Goal: Task Accomplishment & Management: Manage account settings

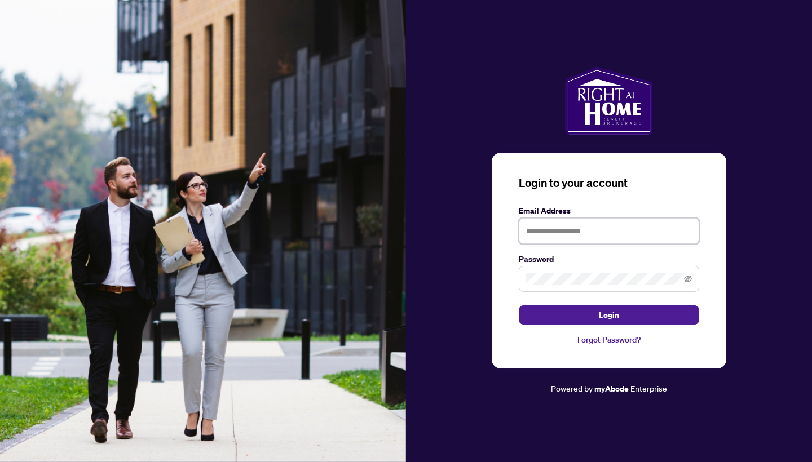
type input "**********"
click at [609, 315] on button "Login" at bounding box center [609, 314] width 180 height 19
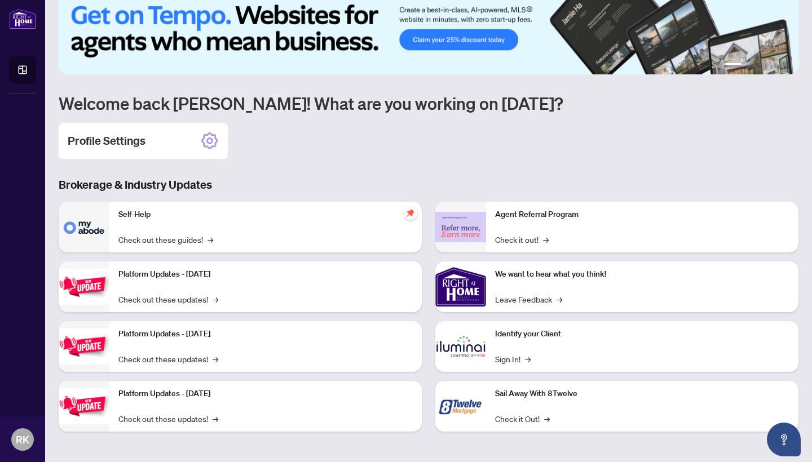
scroll to position [56, 0]
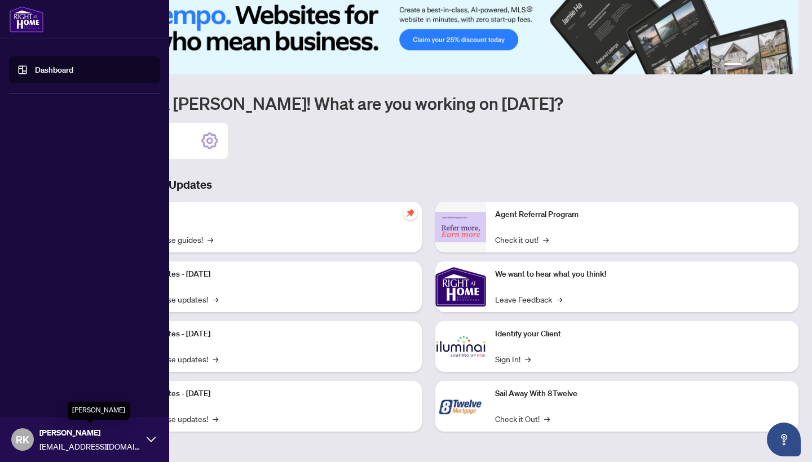
click at [130, 434] on span "[PERSON_NAME]" at bounding box center [89, 433] width 101 height 12
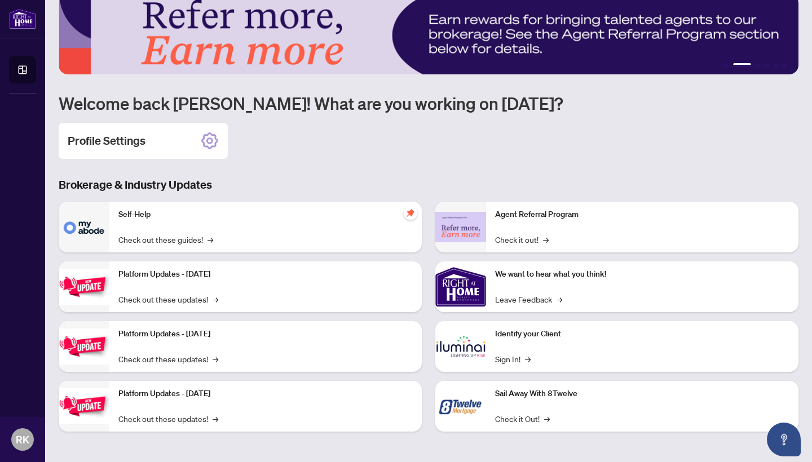
click at [306, 178] on h3 "Brokerage & Industry Updates" at bounding box center [428, 185] width 739 height 16
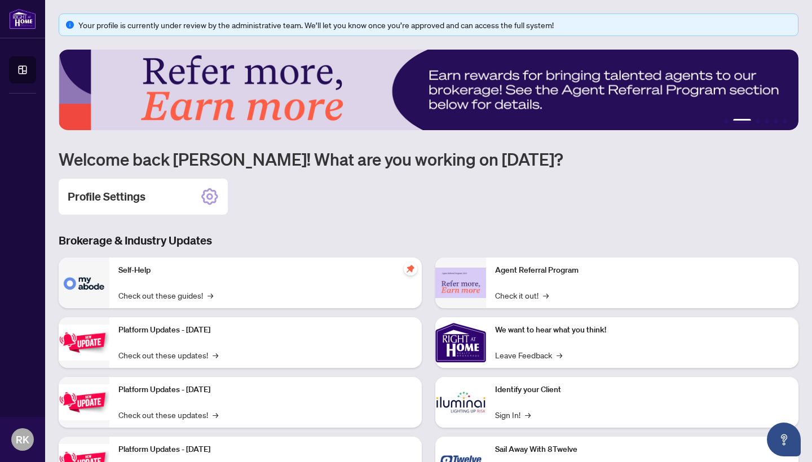
scroll to position [0, 0]
click at [72, 24] on icon "info-circle" at bounding box center [70, 25] width 8 height 8
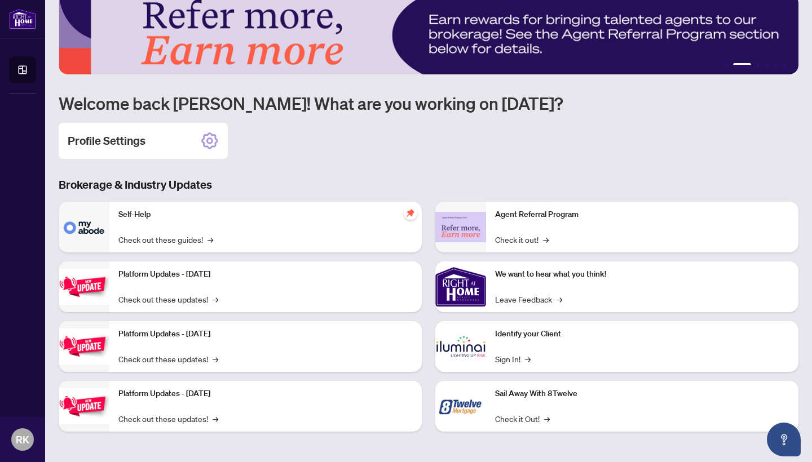
click at [87, 228] on img at bounding box center [84, 227] width 51 height 51
click at [210, 140] on icon at bounding box center [210, 141] width 18 height 18
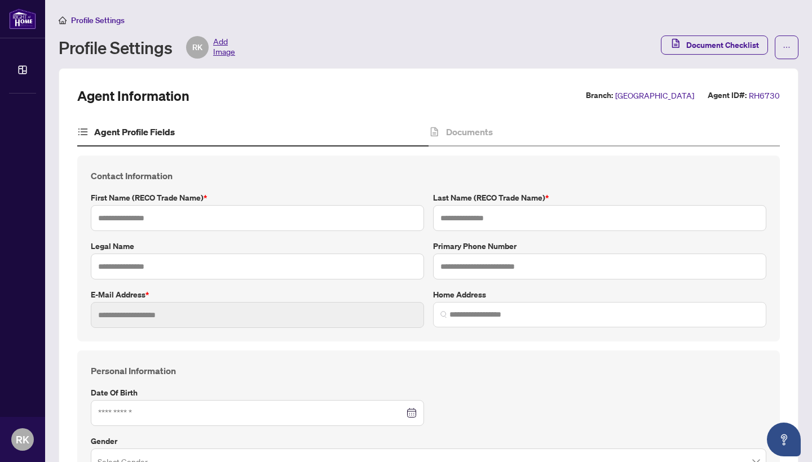
type input "**********"
type input "******"
type input "*****"
type input "**********"
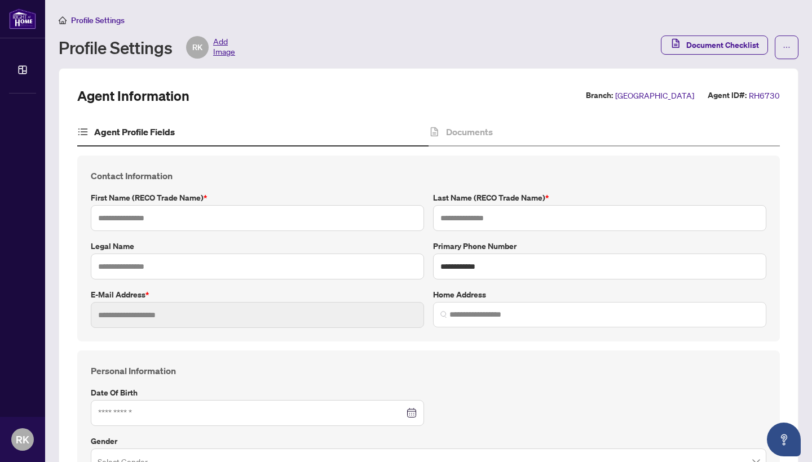
type input "**********"
type input "*********"
type input "**********"
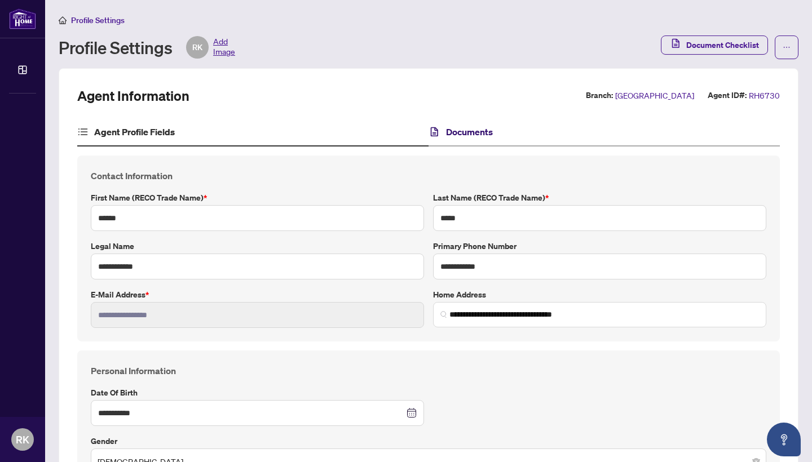
click at [444, 135] on div "Documents" at bounding box center [460, 132] width 64 height 14
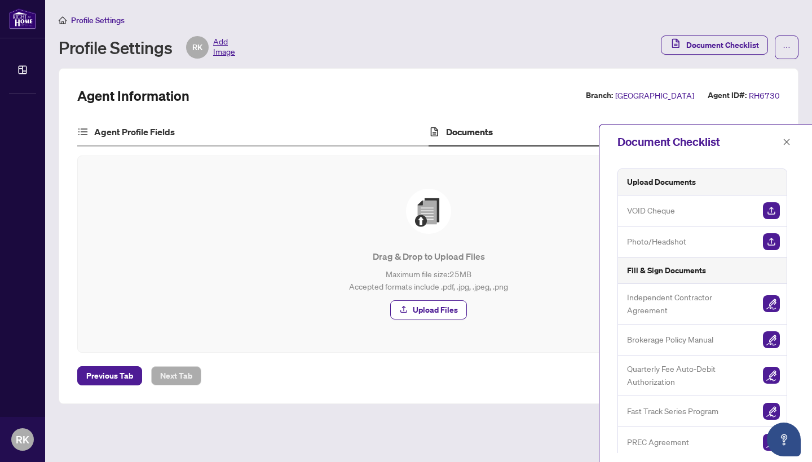
click at [146, 140] on div "Agent Profile Fields" at bounding box center [252, 132] width 351 height 28
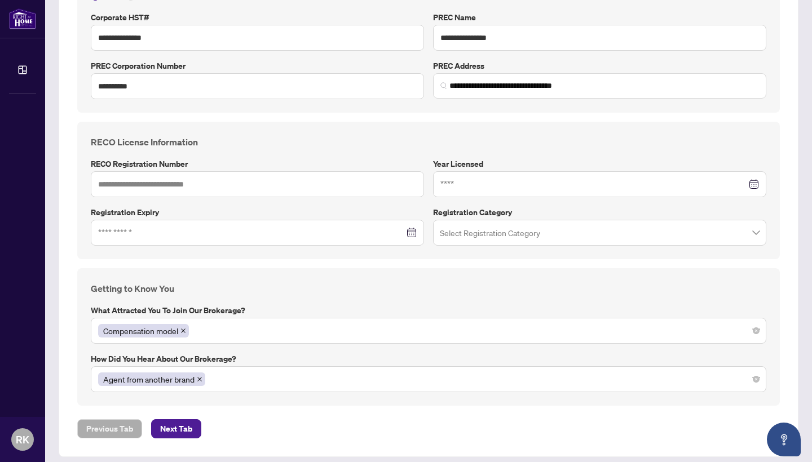
scroll to position [787, 0]
click at [185, 424] on span "Next Tab" at bounding box center [176, 429] width 32 height 18
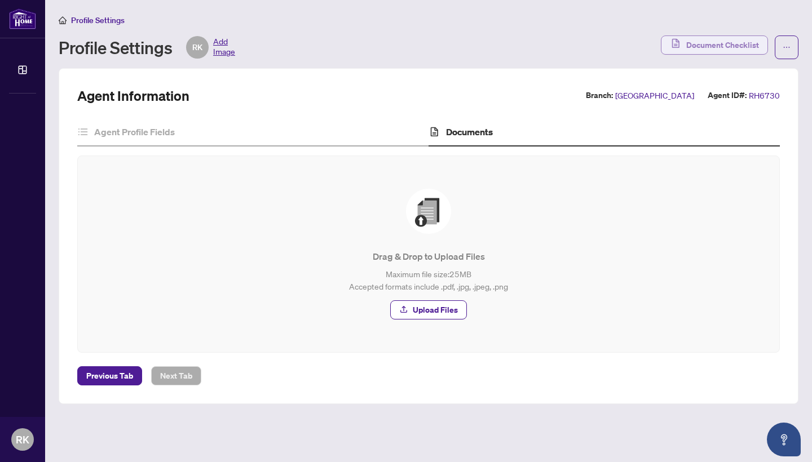
click at [739, 41] on span "Document Checklist" at bounding box center [722, 45] width 73 height 18
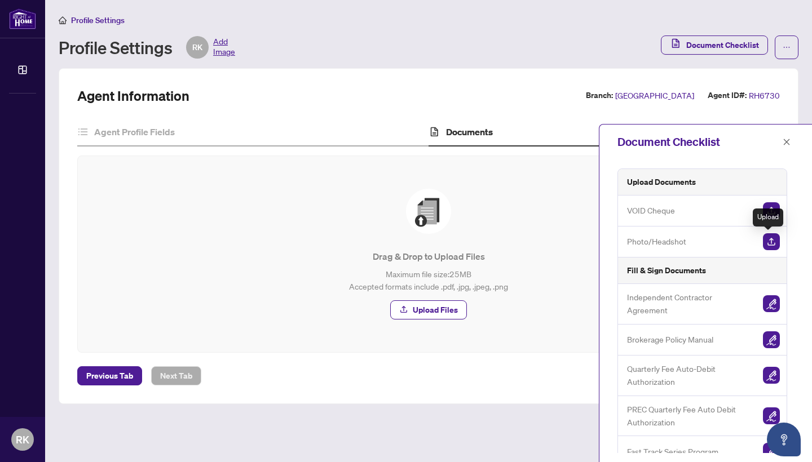
click at [769, 245] on img "button" at bounding box center [771, 241] width 17 height 17
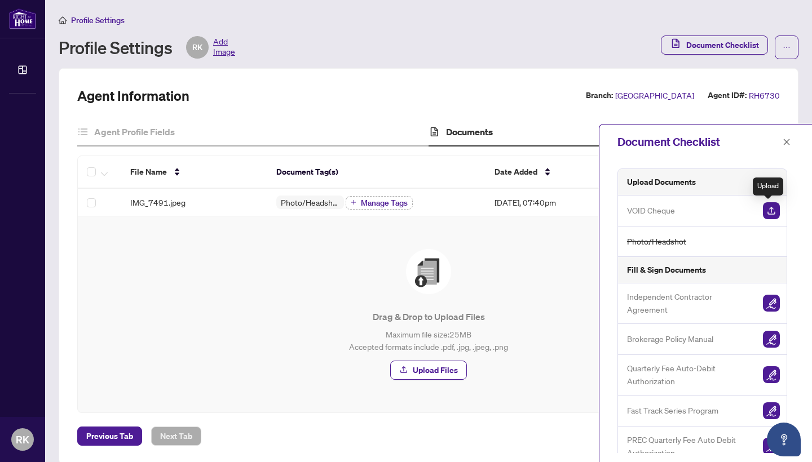
click at [769, 209] on img "button" at bounding box center [771, 210] width 17 height 17
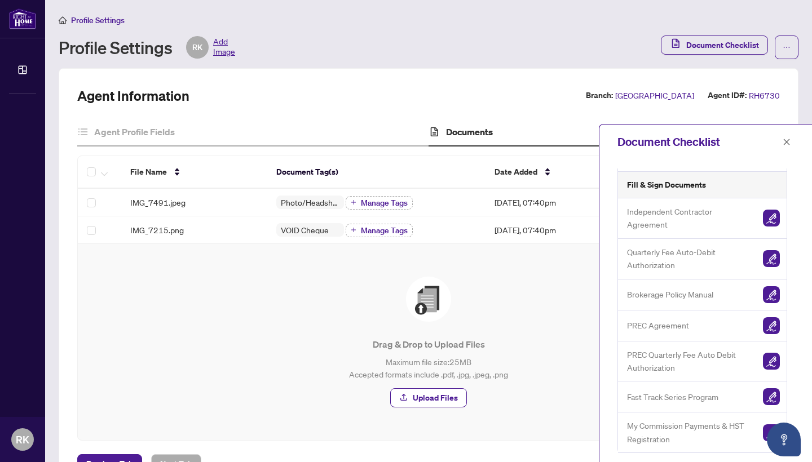
scroll to position [83, 0]
click at [770, 218] on img "button" at bounding box center [771, 219] width 17 height 17
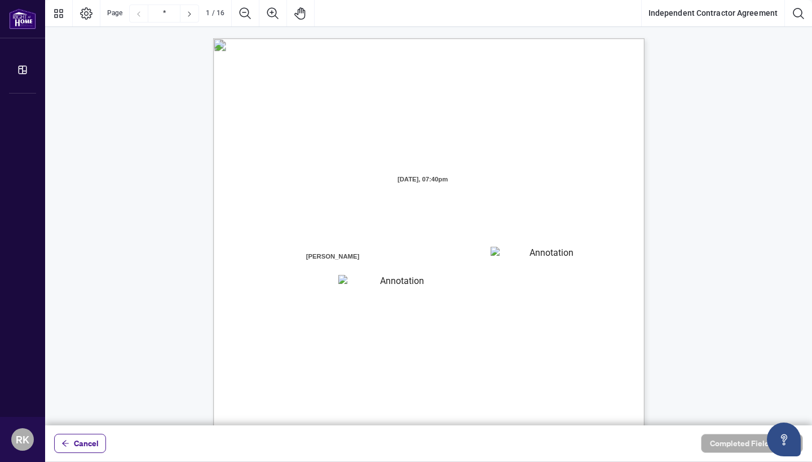
click at [555, 248] on textarea "01K2MJFGVV4YM24SYY19V2628S" at bounding box center [546, 255] width 113 height 17
type textarea "**********"
click at [410, 286] on textarea "01K2MJFN8NFKCNFH19TNMFQYD1" at bounding box center [397, 283] width 119 height 17
type textarea "******"
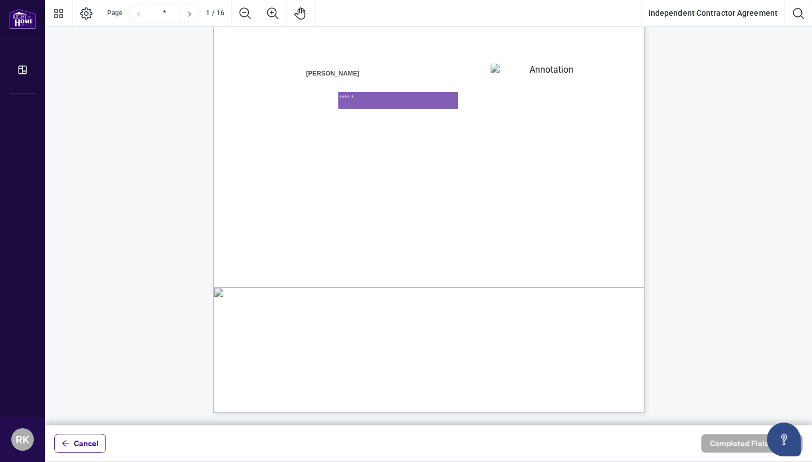
scroll to position [188, 0]
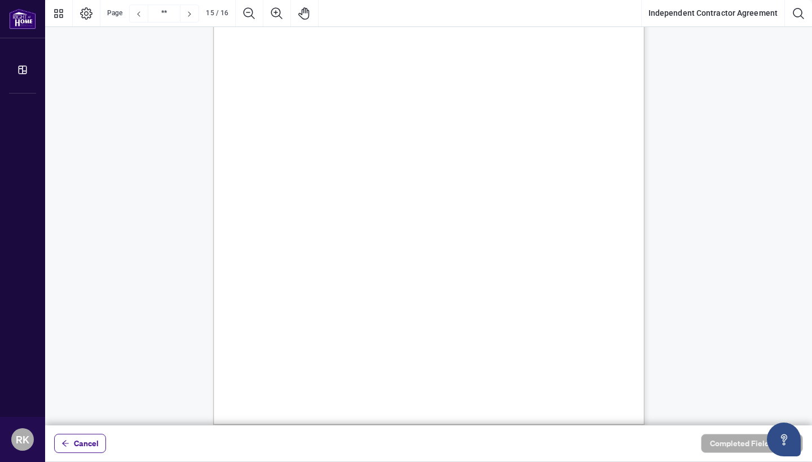
type input "**"
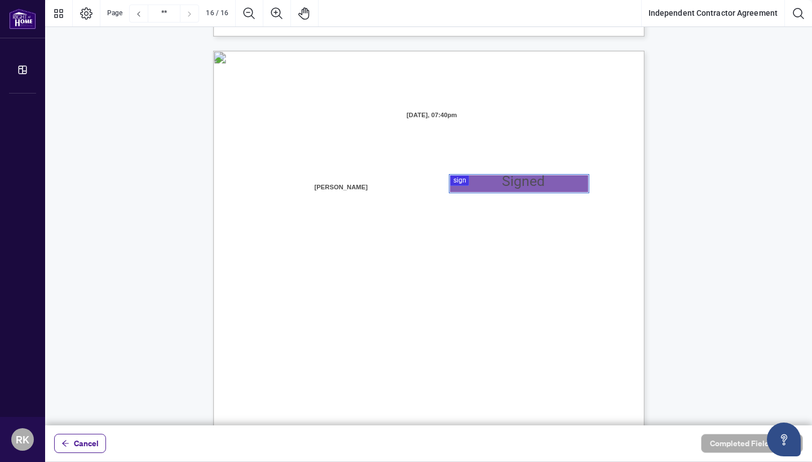
click at [477, 178] on div at bounding box center [428, 213] width 766 height 426
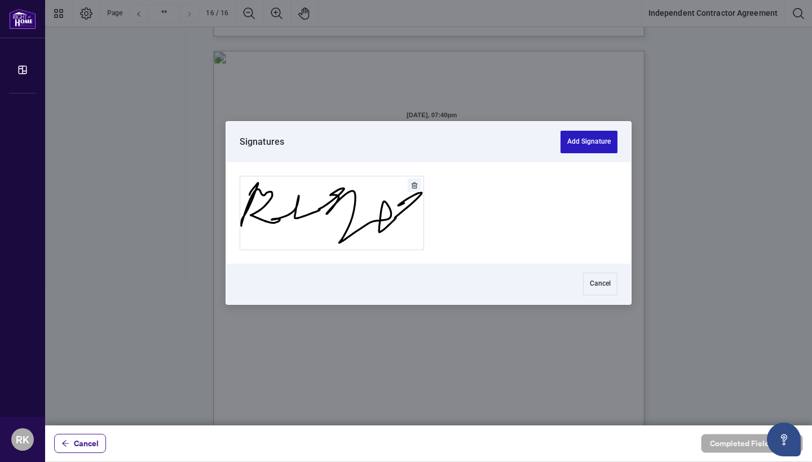
click at [588, 138] on button "Add Signature" at bounding box center [588, 142] width 57 height 23
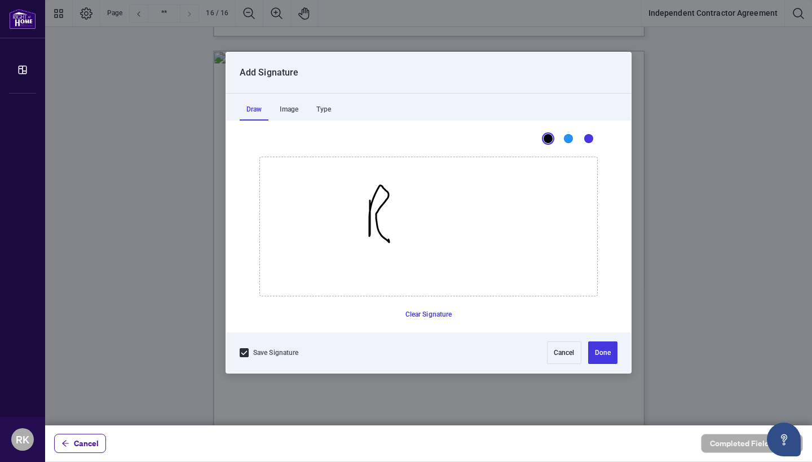
drag, startPoint x: 370, startPoint y: 201, endPoint x: 386, endPoint y: 240, distance: 42.0
drag, startPoint x: 402, startPoint y: 200, endPoint x: 430, endPoint y: 238, distance: 47.7
click at [603, 347] on button "Done" at bounding box center [602, 353] width 29 height 23
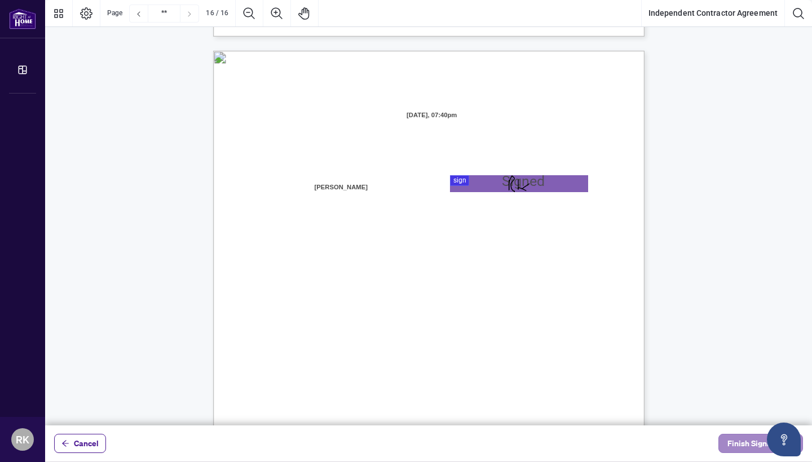
click at [742, 438] on span "Finish Signing" at bounding box center [752, 444] width 51 height 18
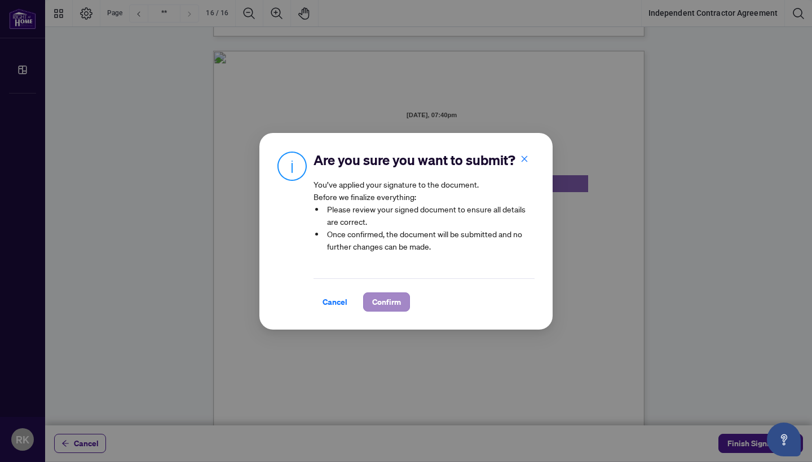
click at [398, 308] on span "Confirm" at bounding box center [386, 302] width 29 height 18
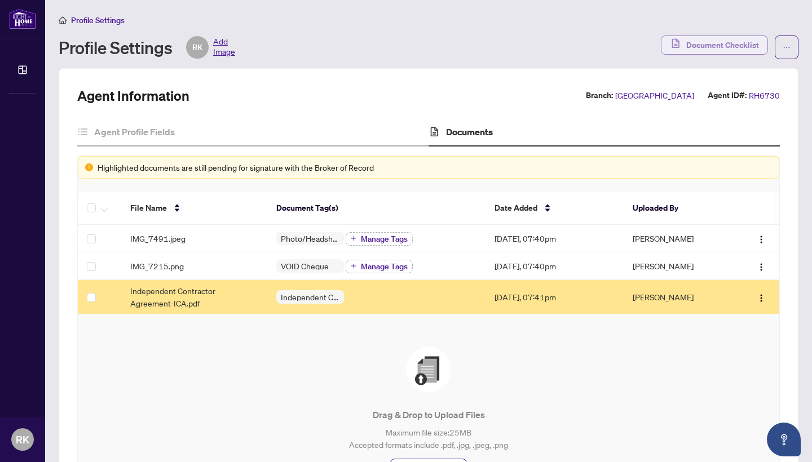
click at [730, 45] on span "Document Checklist" at bounding box center [722, 45] width 73 height 18
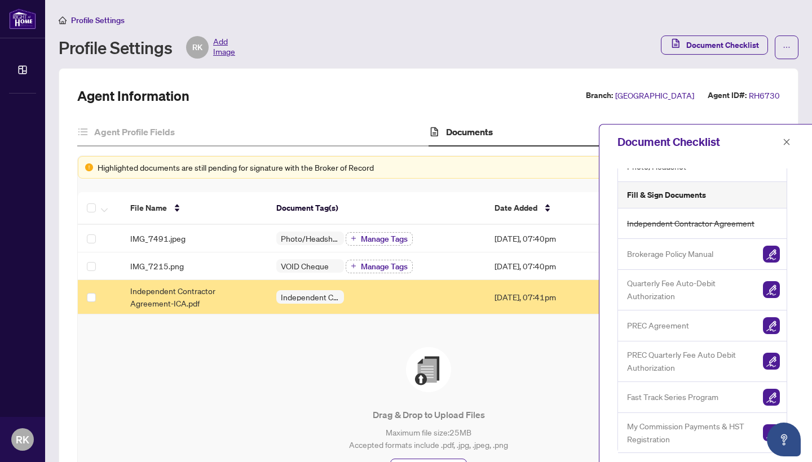
scroll to position [74, 0]
click at [766, 253] on img "button" at bounding box center [771, 254] width 17 height 17
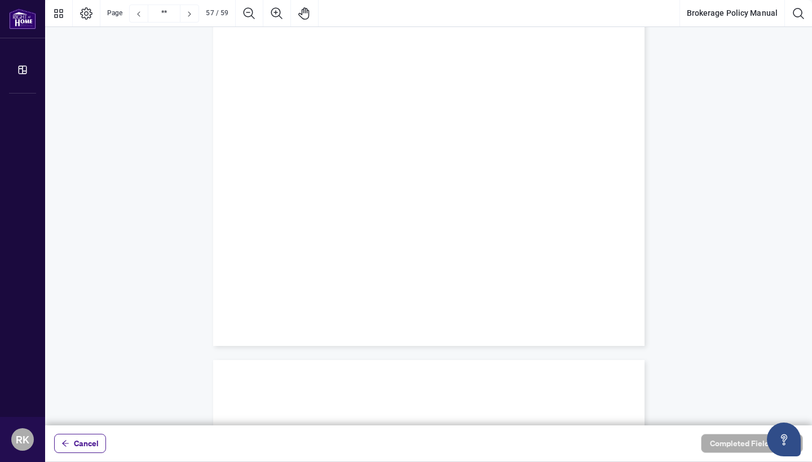
type input "**"
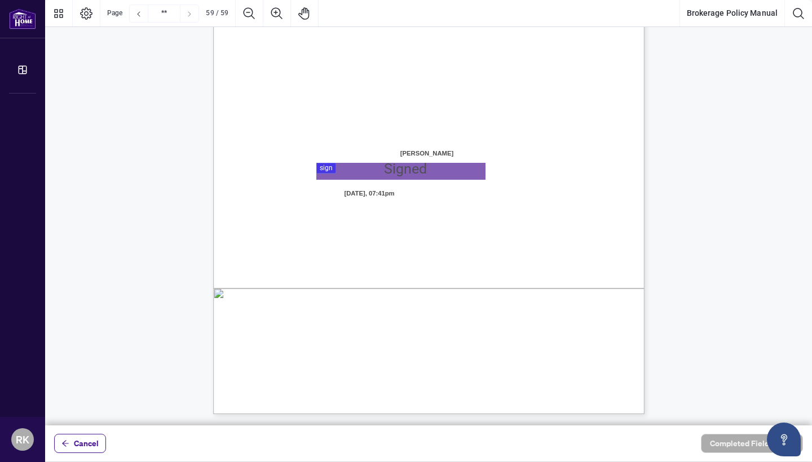
scroll to position [33361, 0]
click at [329, 169] on div at bounding box center [428, 213] width 766 height 426
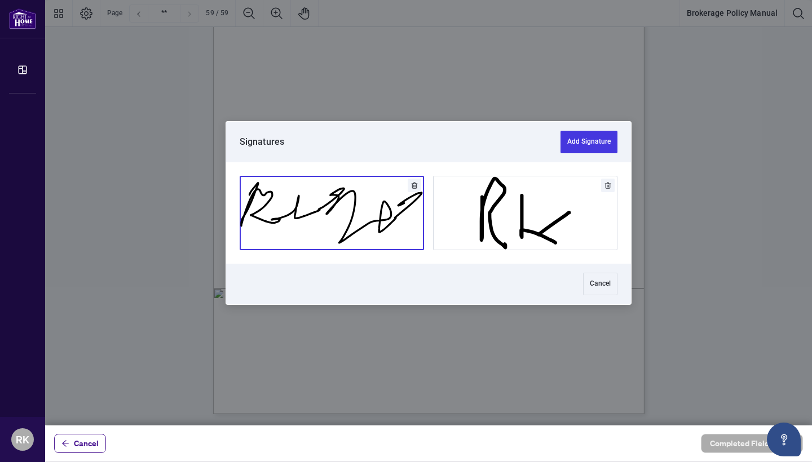
click at [390, 231] on button "Add Signature" at bounding box center [331, 212] width 183 height 73
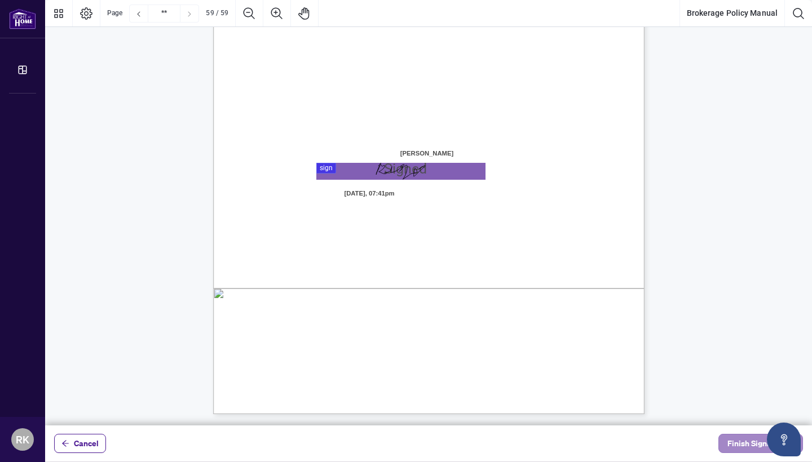
click at [751, 447] on span "Finish Signing" at bounding box center [752, 444] width 51 height 18
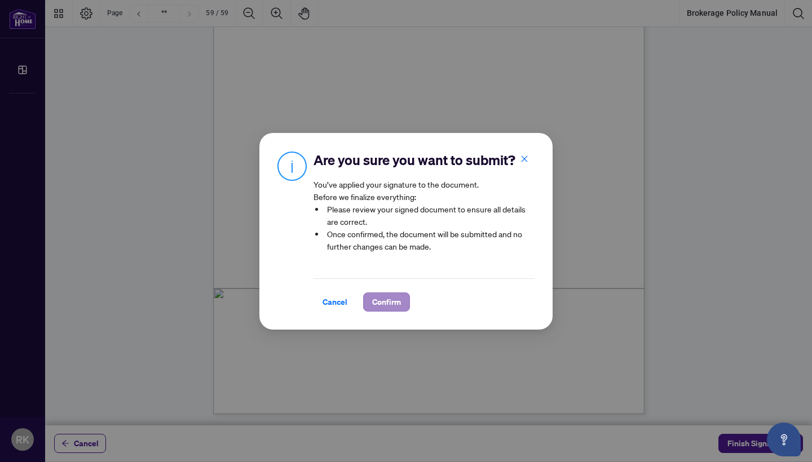
click at [397, 304] on span "Confirm" at bounding box center [386, 302] width 29 height 18
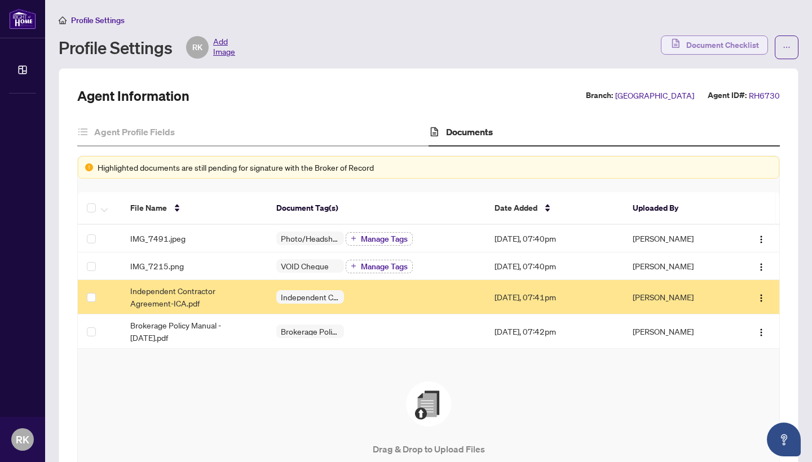
click at [734, 45] on span "Document Checklist" at bounding box center [722, 45] width 73 height 18
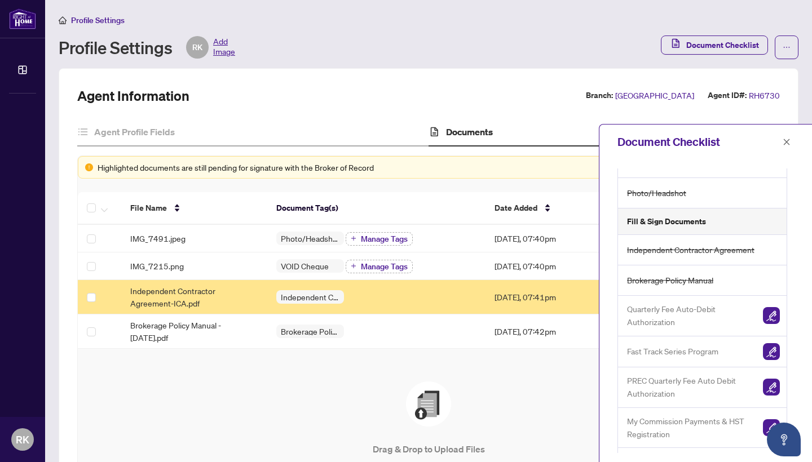
scroll to position [47, 0]
click at [772, 311] on img "button" at bounding box center [771, 316] width 17 height 17
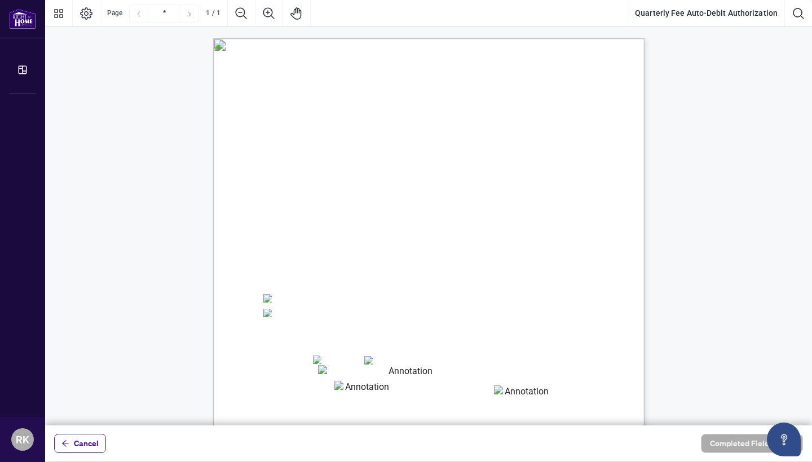
click at [354, 370] on textarea "01K2MJCPF5YHZ9DYMNTQHRB7BB" at bounding box center [406, 373] width 176 height 17
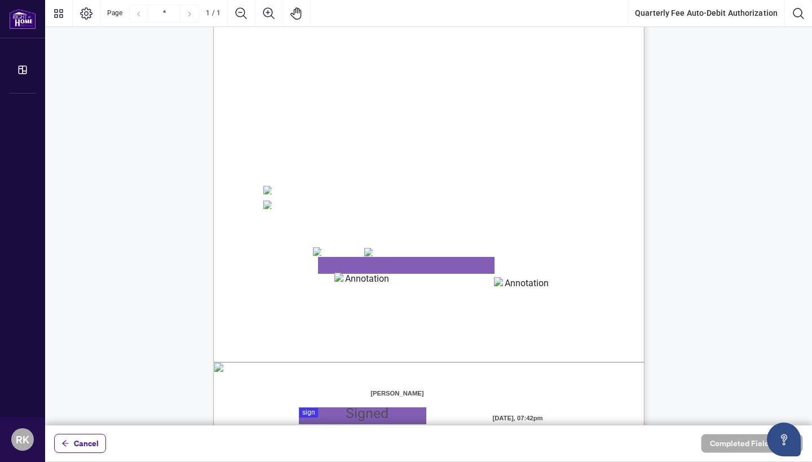
scroll to position [108, 0]
click at [272, 191] on span "☐" at bounding box center [268, 191] width 8 height 14
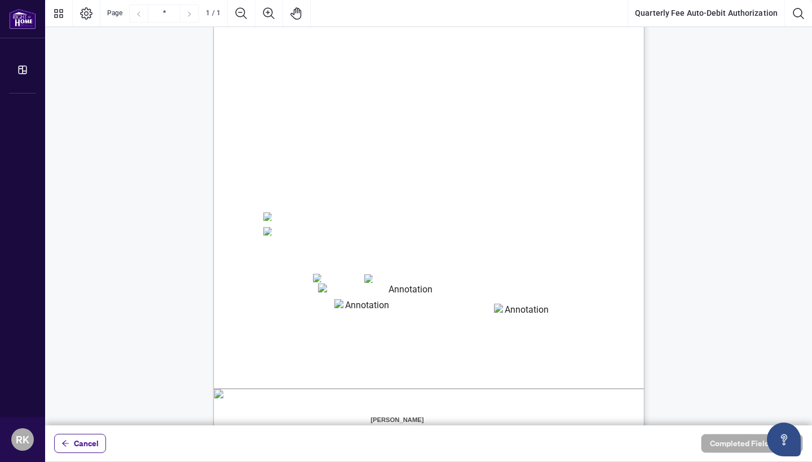
scroll to position [81, 0]
click at [336, 203] on span "Please select your preferred payment method." at bounding box center [313, 200] width 98 height 8
click at [321, 193] on span "Payment Set Up:" at bounding box center [292, 190] width 57 height 10
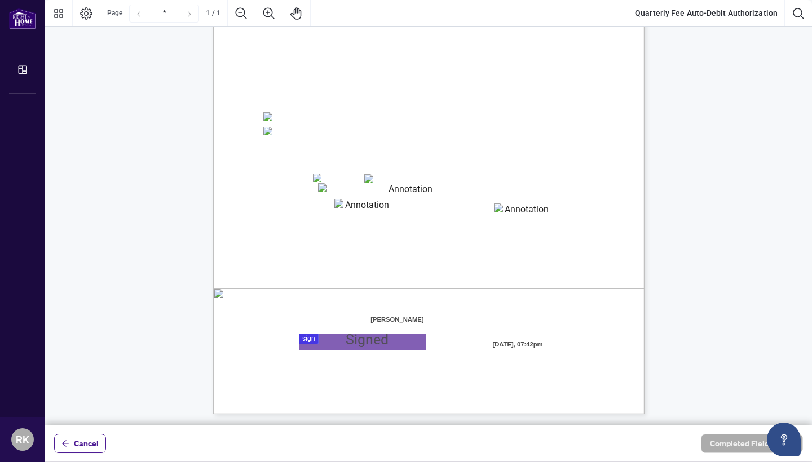
scroll to position [182, 0]
click at [312, 339] on div at bounding box center [428, 213] width 766 height 426
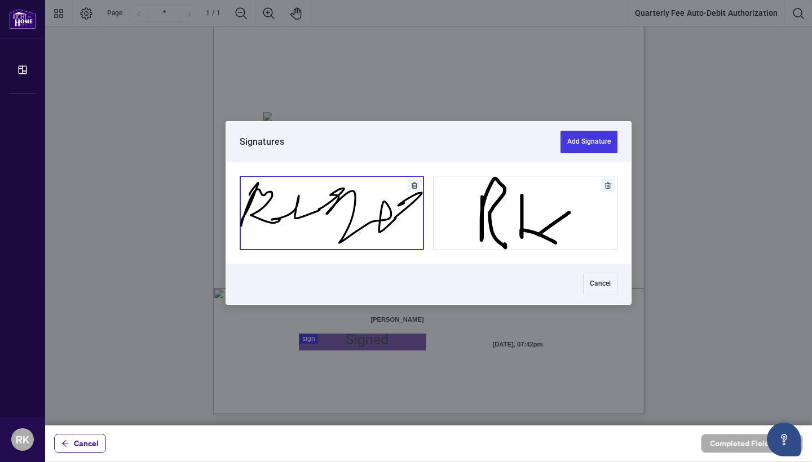
click at [367, 221] on button "Add Signature" at bounding box center [331, 212] width 183 height 73
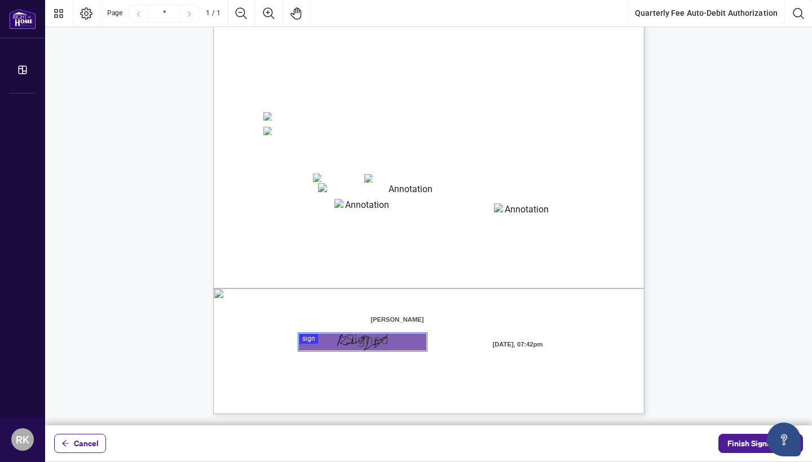
click at [265, 111] on span "☐" at bounding box center [268, 117] width 8 height 14
click at [742, 445] on span "Finish Signing" at bounding box center [752, 444] width 51 height 18
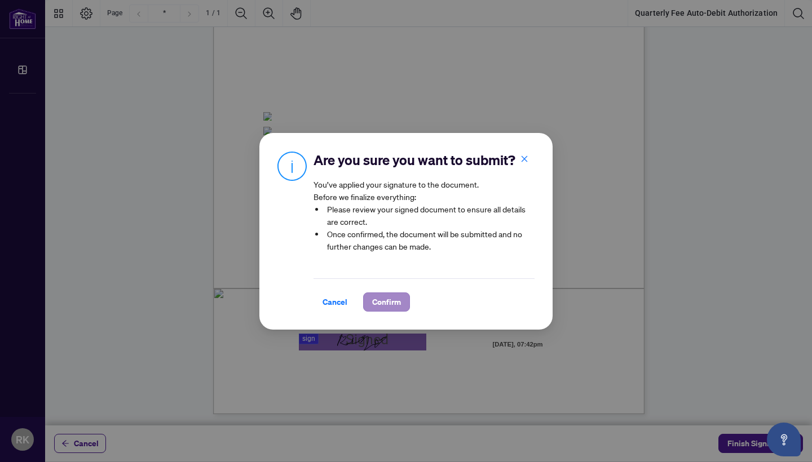
click at [391, 300] on span "Confirm" at bounding box center [386, 302] width 29 height 18
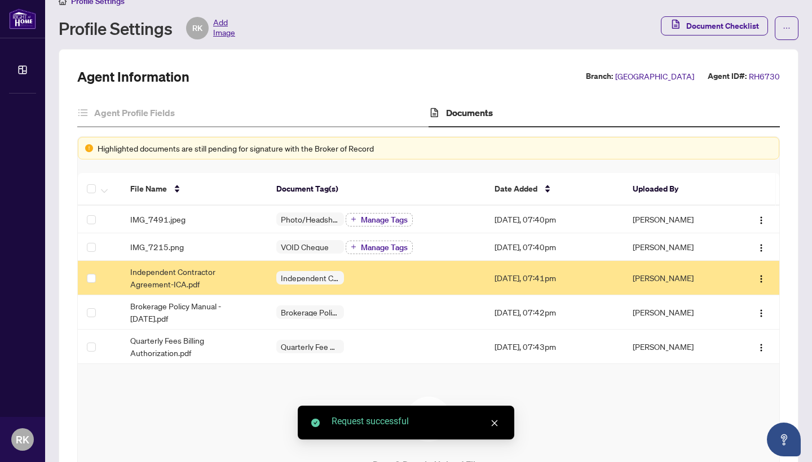
scroll to position [24, 0]
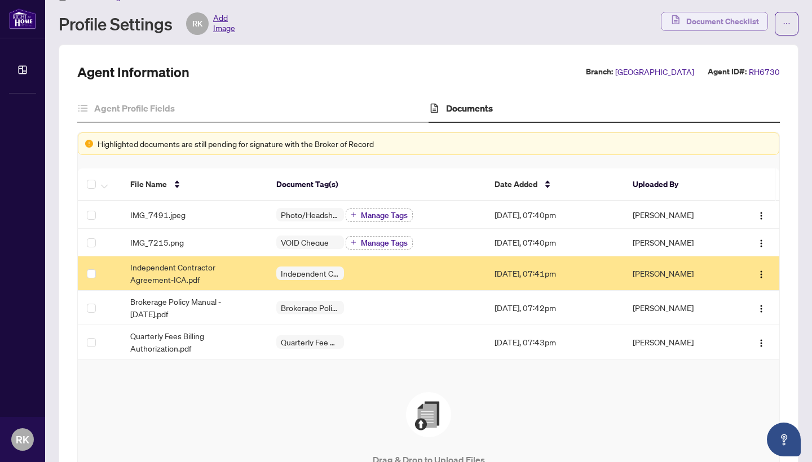
click at [712, 24] on span "Document Checklist" at bounding box center [722, 21] width 73 height 18
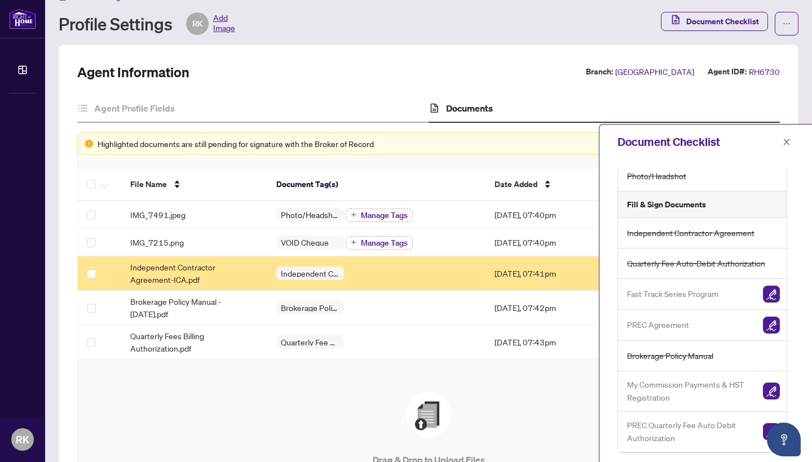
scroll to position [64, 0]
click at [769, 289] on img "button" at bounding box center [771, 295] width 17 height 17
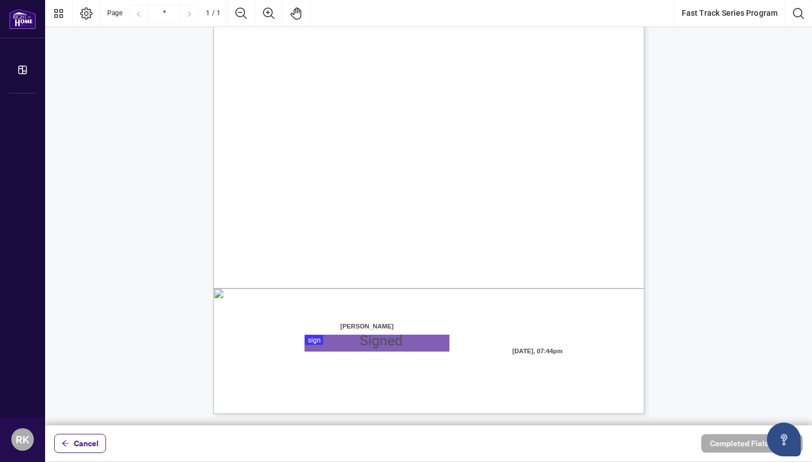
scroll to position [182, 0]
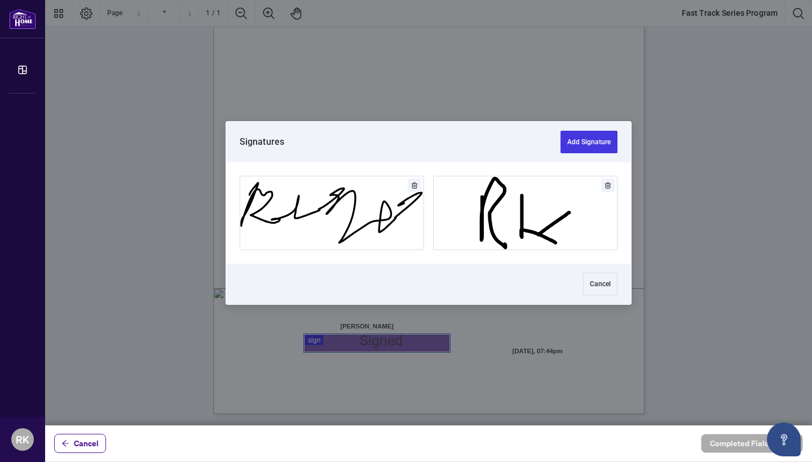
click at [343, 340] on div at bounding box center [428, 213] width 766 height 426
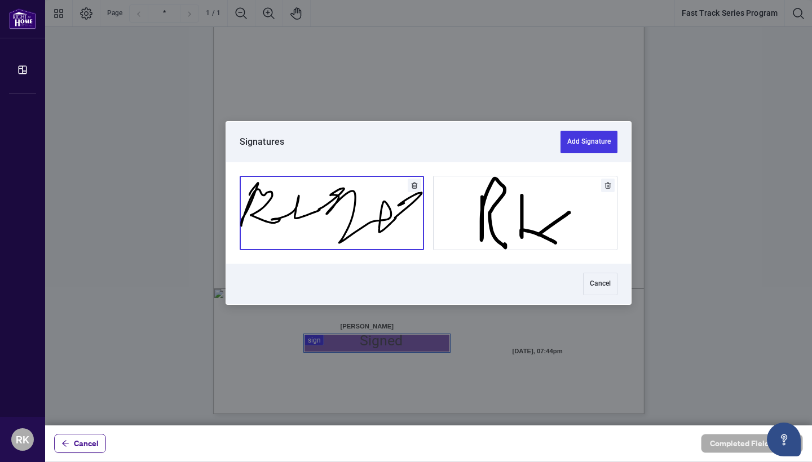
click at [383, 198] on button "Add Signature" at bounding box center [331, 212] width 183 height 73
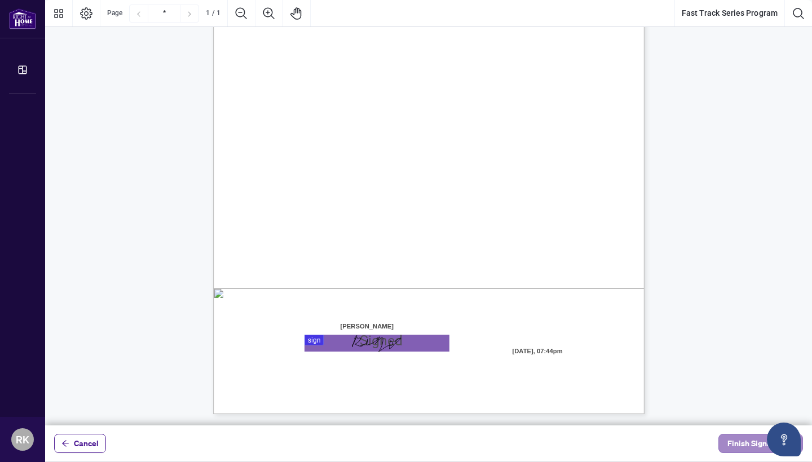
click at [751, 445] on span "Finish Signing" at bounding box center [752, 444] width 51 height 18
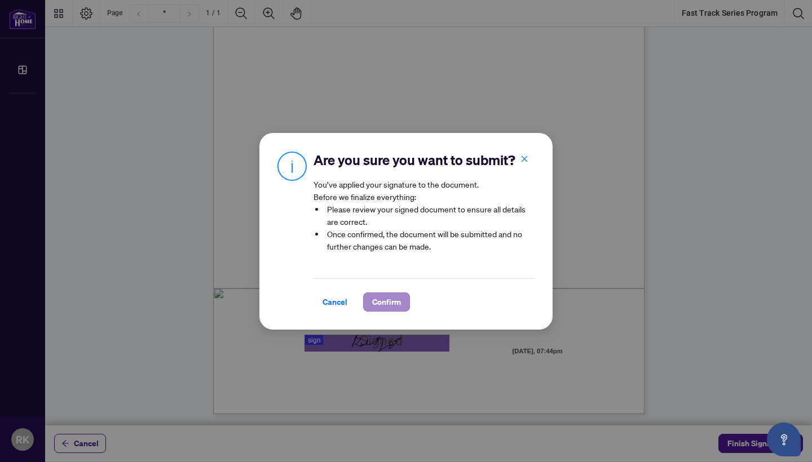
click at [390, 307] on span "Confirm" at bounding box center [386, 302] width 29 height 18
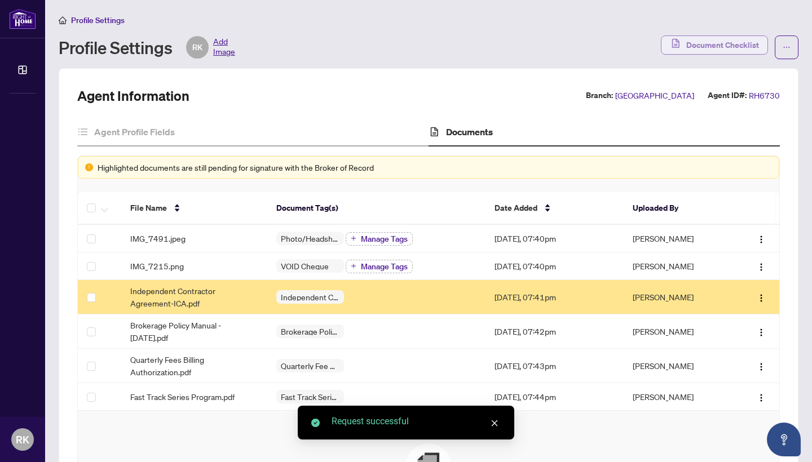
click at [716, 42] on span "Document Checklist" at bounding box center [722, 45] width 73 height 18
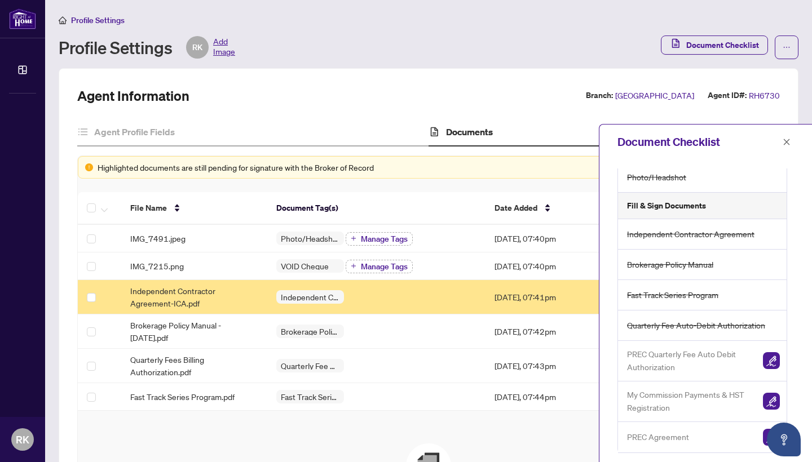
scroll to position [63, 0]
click at [769, 359] on img "button" at bounding box center [771, 361] width 17 height 17
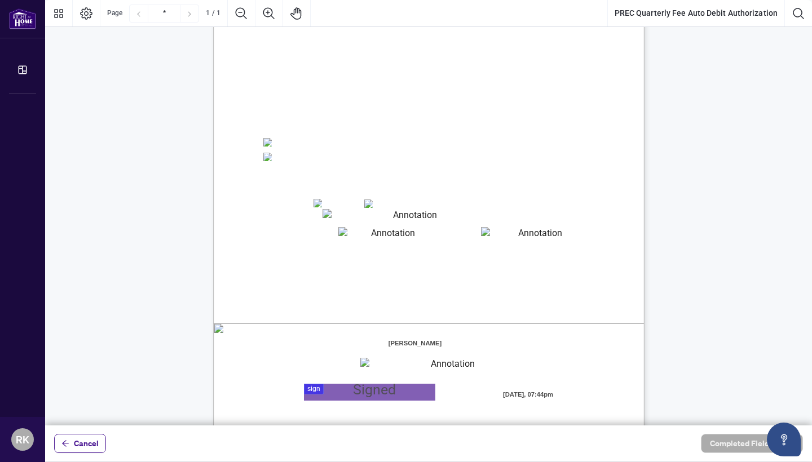
scroll to position [148, 0]
click at [386, 362] on textarea "01JYSJXW972907DXYKWDND1T4G" at bounding box center [448, 365] width 176 height 17
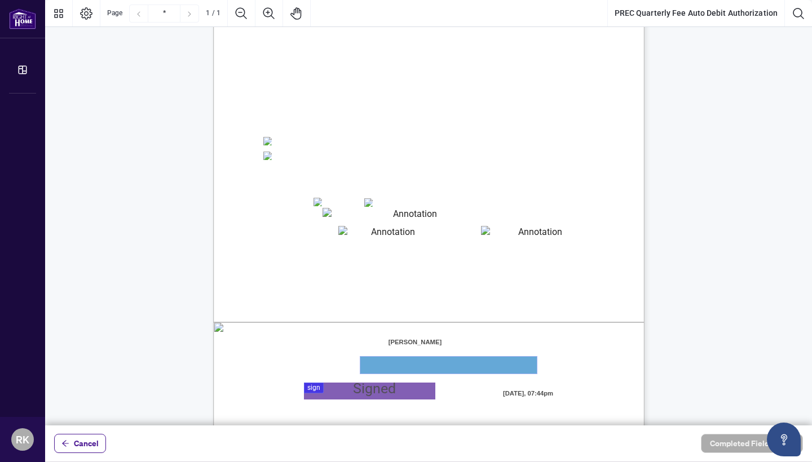
click at [383, 370] on textarea "01JYSJXW972907DXYKWDND1T4G" at bounding box center [448, 365] width 176 height 17
click at [377, 362] on textarea "01JYSJXW972907DXYKWDND1T4G" at bounding box center [448, 365] width 176 height 17
click at [293, 400] on span "Signature:" at bounding box center [278, 397] width 29 height 8
click at [386, 371] on textarea "01JYSJXW972907DXYKWDND1T4G" at bounding box center [448, 365] width 176 height 17
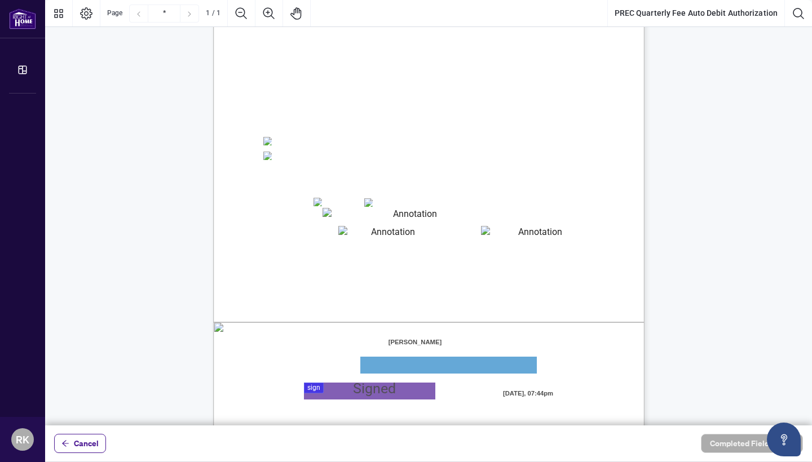
click at [347, 374] on span "Legal Name of PREC (Print):" at bounding box center [305, 371] width 82 height 8
click at [428, 373] on textarea "01JYSJXW972907DXYKWDND1T4G" at bounding box center [448, 365] width 176 height 17
click at [499, 233] on textarea "01JYSJX6QRA9YJ41M6T98AKZQW" at bounding box center [535, 233] width 109 height 14
click at [387, 373] on textarea "01JYSJXW972907DXYKWDND1T4G" at bounding box center [448, 365] width 176 height 17
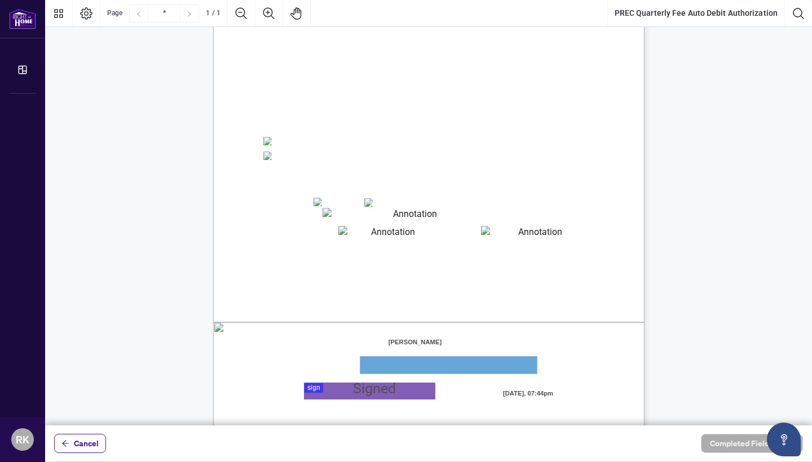
click at [380, 366] on textarea "01JYSJXW972907DXYKWDND1T4G" at bounding box center [448, 365] width 176 height 17
click at [367, 358] on textarea "01JYSJXW972907DXYKWDND1T4G" at bounding box center [448, 365] width 176 height 17
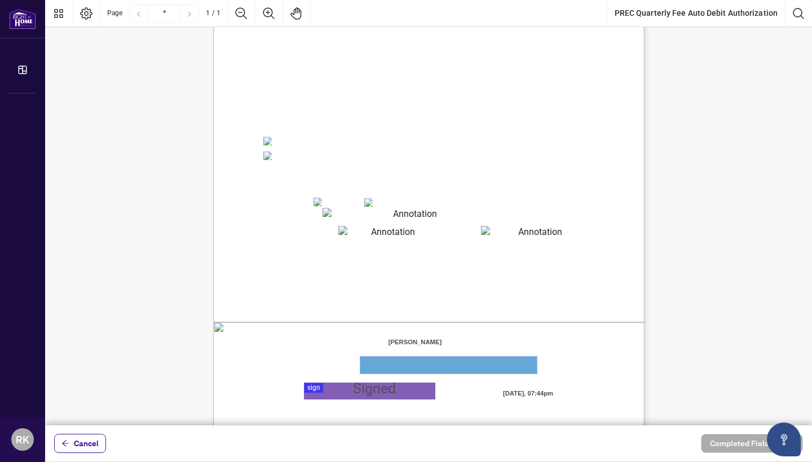
click at [367, 358] on textarea "01JYSJXW972907DXYKWDND1T4G" at bounding box center [448, 365] width 176 height 17
click at [369, 366] on textarea "01JYSJXW972907DXYKWDND1T4G" at bounding box center [448, 365] width 176 height 17
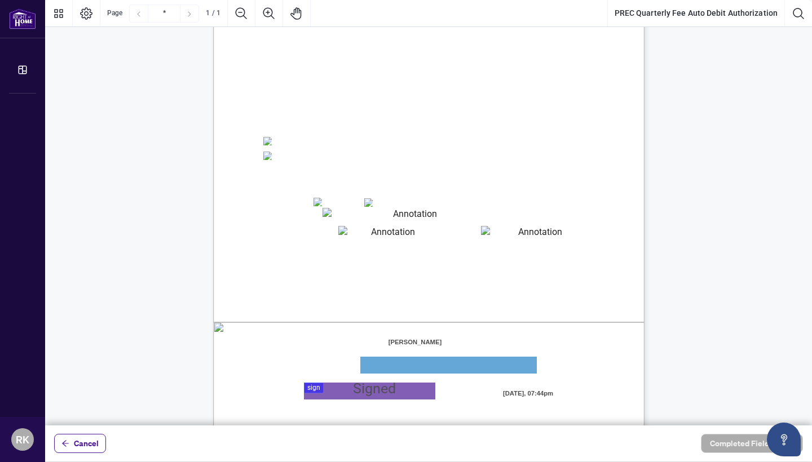
click at [524, 366] on textarea "01JYSJXW972907DXYKWDND1T4G" at bounding box center [448, 365] width 176 height 17
click at [393, 370] on textarea "01JYSJXW972907DXYKWDND1T4G" at bounding box center [448, 365] width 176 height 17
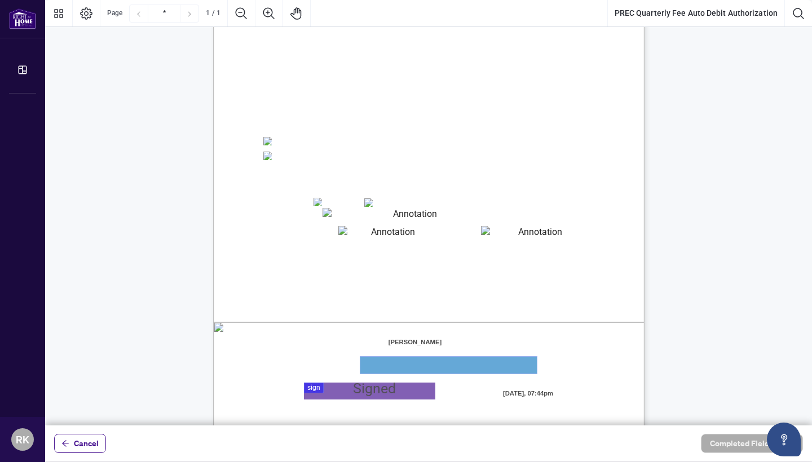
click at [393, 370] on textarea "01JYSJXW972907DXYKWDND1T4G" at bounding box center [448, 365] width 176 height 17
click at [375, 364] on textarea "01JYSJXW972907DXYKWDND1T4G" at bounding box center [448, 365] width 176 height 17
click at [402, 344] on span "[PERSON_NAME]" at bounding box center [415, 342] width 56 height 17
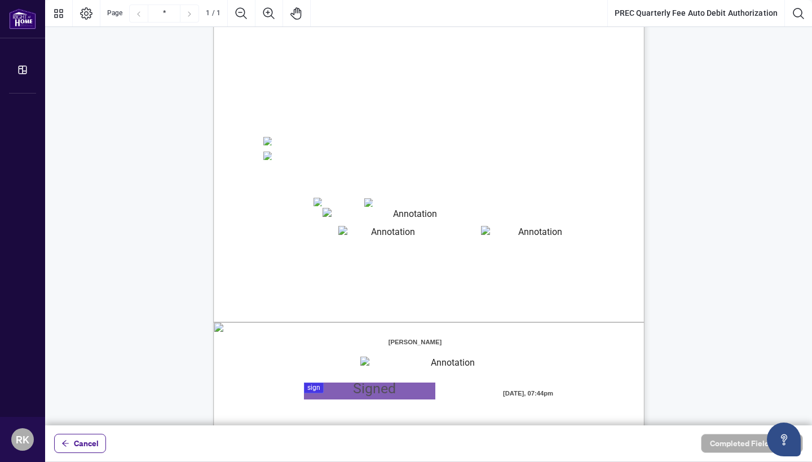
click at [402, 344] on span "[PERSON_NAME]" at bounding box center [415, 342] width 56 height 17
click at [384, 366] on textarea "01JYSJXW972907DXYKWDND1T4G" at bounding box center [448, 365] width 176 height 17
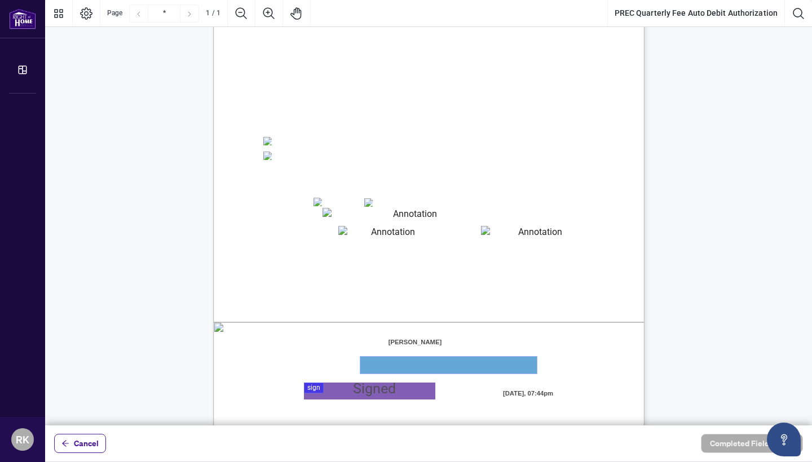
click at [384, 366] on textarea "01JYSJXW972907DXYKWDND1T4G" at bounding box center [448, 365] width 176 height 17
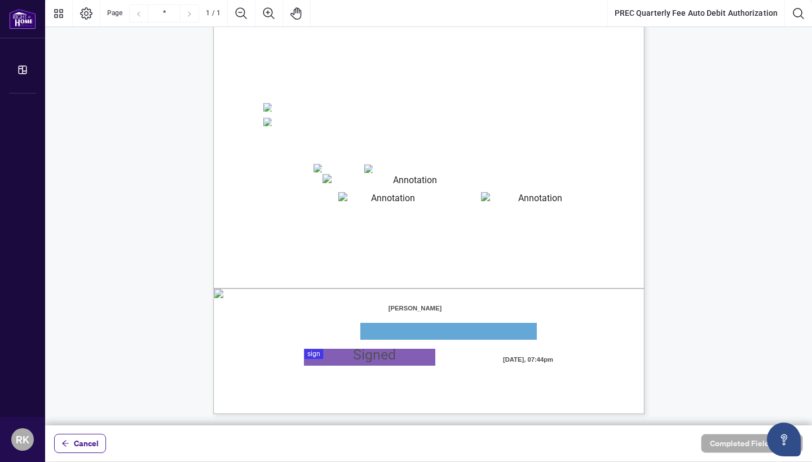
scroll to position [0, 0]
click at [316, 358] on div at bounding box center [428, 213] width 766 height 426
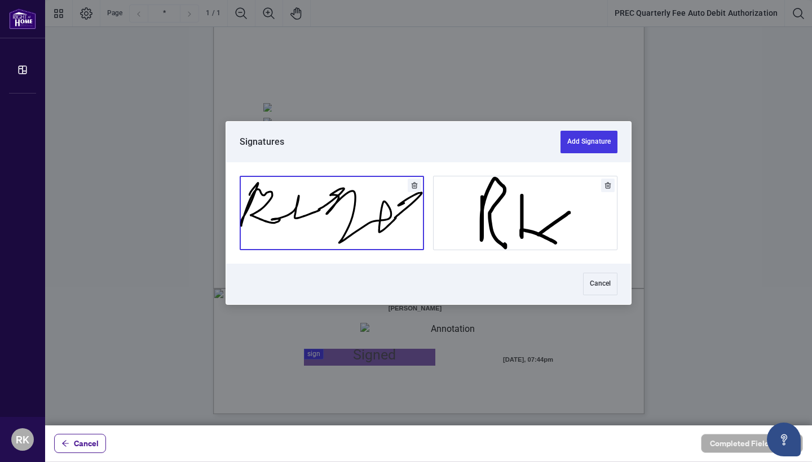
click at [385, 200] on button "Add Signature" at bounding box center [331, 212] width 183 height 73
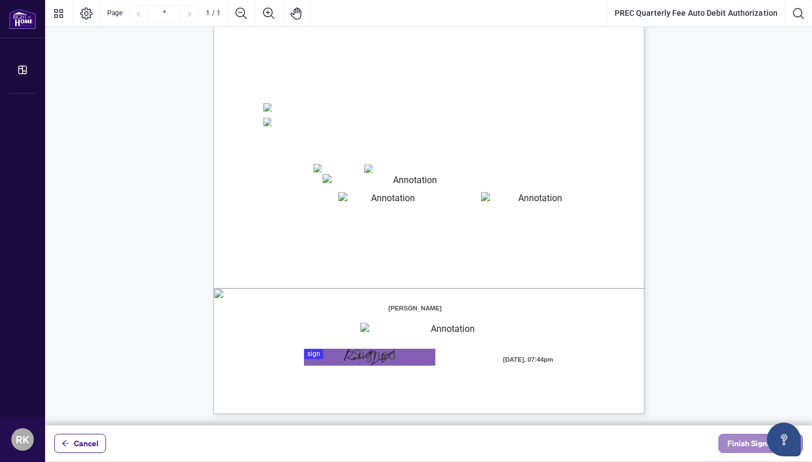
click at [745, 442] on span "Finish Signing" at bounding box center [752, 444] width 51 height 18
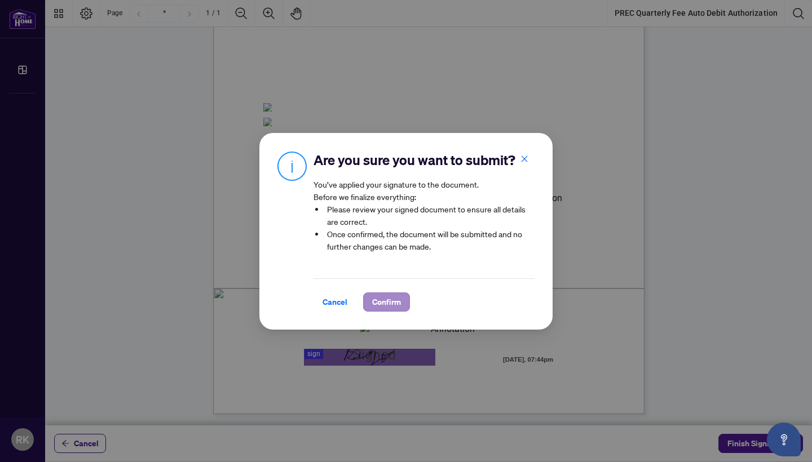
click at [403, 304] on button "Confirm" at bounding box center [386, 302] width 47 height 19
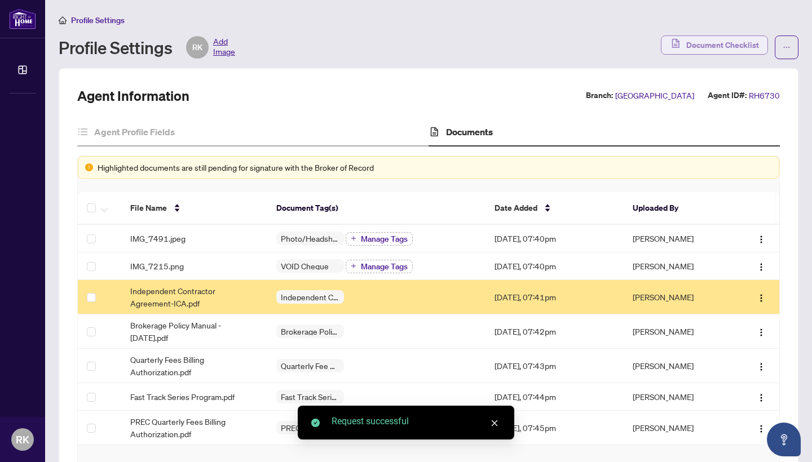
click at [751, 42] on span "Document Checklist" at bounding box center [722, 45] width 73 height 18
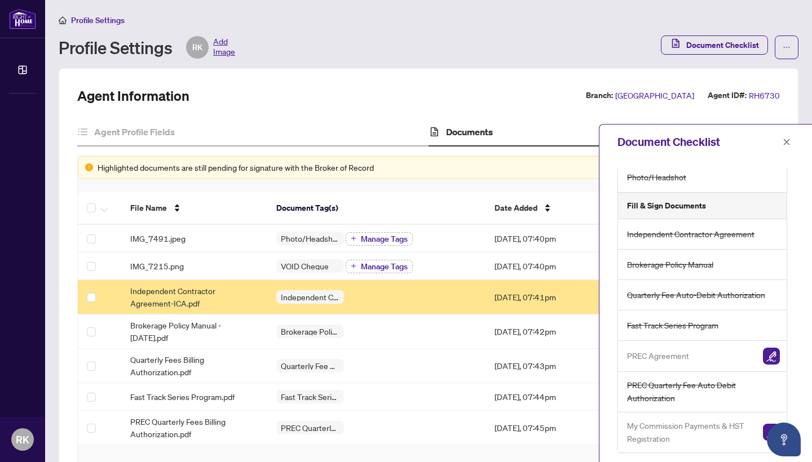
scroll to position [63, 0]
click at [768, 357] on img "button" at bounding box center [771, 356] width 17 height 17
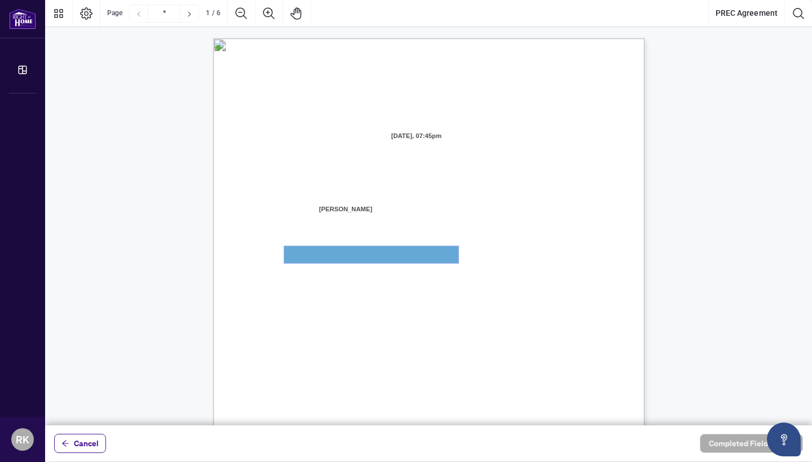
click at [339, 252] on textarea "01JYSHWGE2P9GYV7QQMQH71JH2" at bounding box center [371, 254] width 174 height 17
click at [318, 259] on textarea "01JYSHWGE2P9GYV7QQMQH71JH2" at bounding box center [371, 254] width 174 height 17
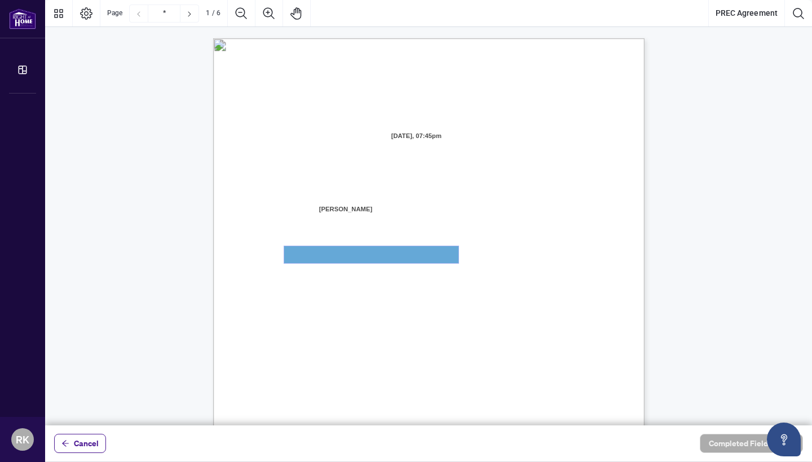
click at [318, 259] on textarea "01JYSHWGE2P9GYV7QQMQH71JH2" at bounding box center [371, 254] width 174 height 17
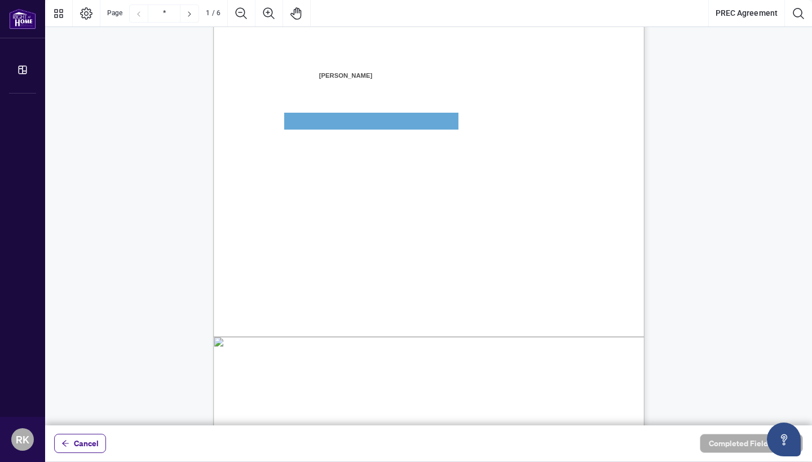
scroll to position [128, 0]
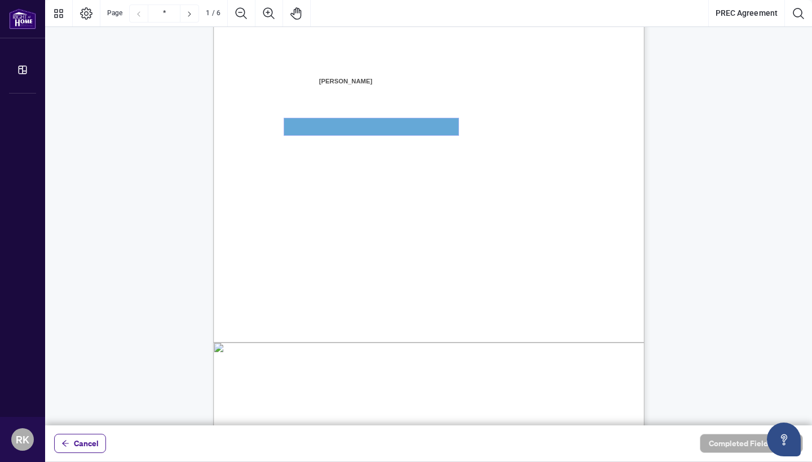
click at [325, 131] on textarea "01JYSHWGE2P9GYV7QQMQH71JH2" at bounding box center [371, 126] width 174 height 17
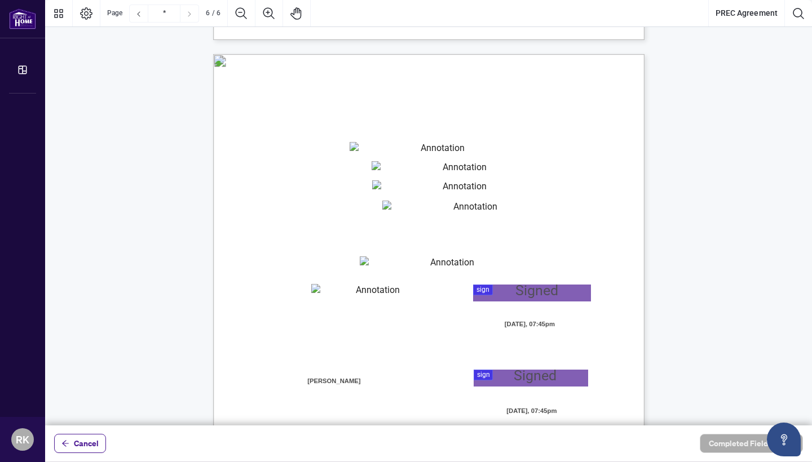
scroll to position [2830, 0]
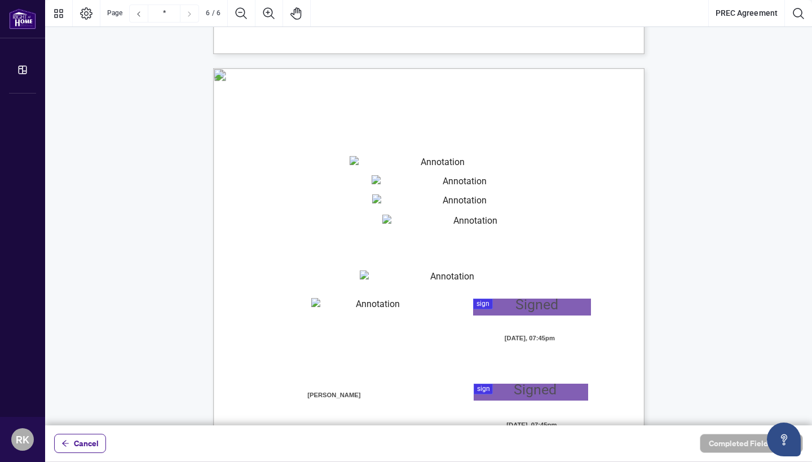
click at [375, 280] on textarea "01JYSHYNEACR0NBPJSV81DSDDK" at bounding box center [448, 279] width 176 height 17
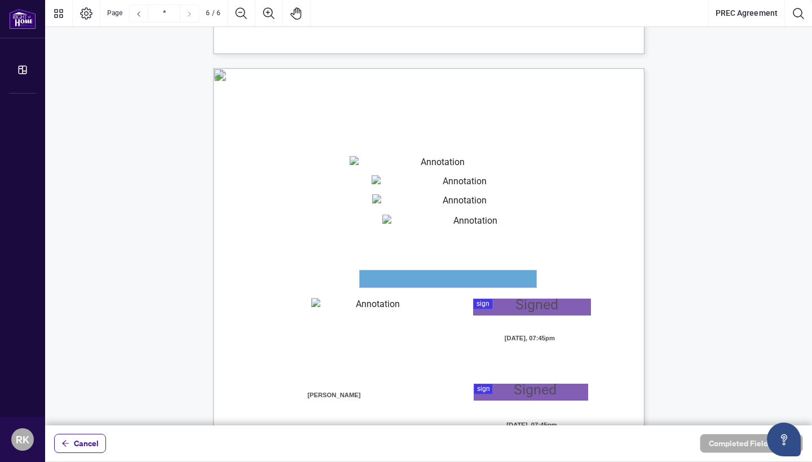
click at [375, 280] on textarea "01JYSHYNEACR0NBPJSV81DSDDK" at bounding box center [448, 279] width 176 height 17
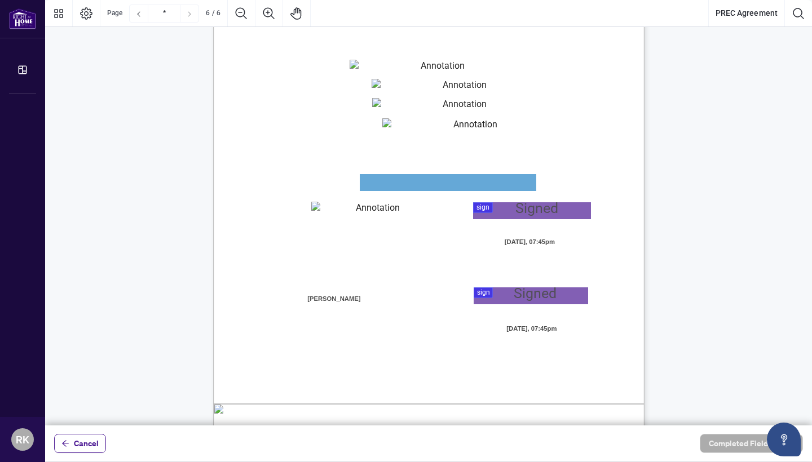
scroll to position [2927, 0]
click at [372, 183] on textarea "01JYSHYNEACR0NBPJSV81DSDDK" at bounding box center [448, 182] width 176 height 17
click at [372, 187] on textarea "01JYSHYNEACR0NBPJSV81DSDDK" at bounding box center [448, 182] width 176 height 17
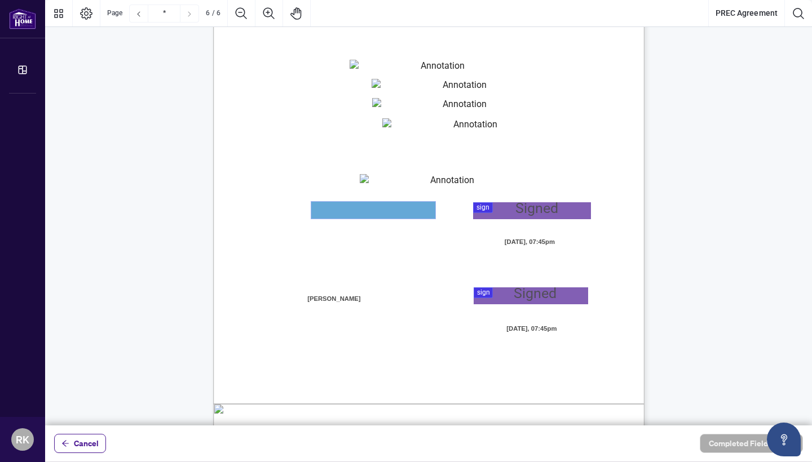
click at [360, 210] on textarea "01JYSHYV42SNBD9E2VPW4EQ4M7" at bounding box center [373, 210] width 124 height 17
click at [298, 220] on span "Title (Print)" at bounding box center [281, 217] width 34 height 10
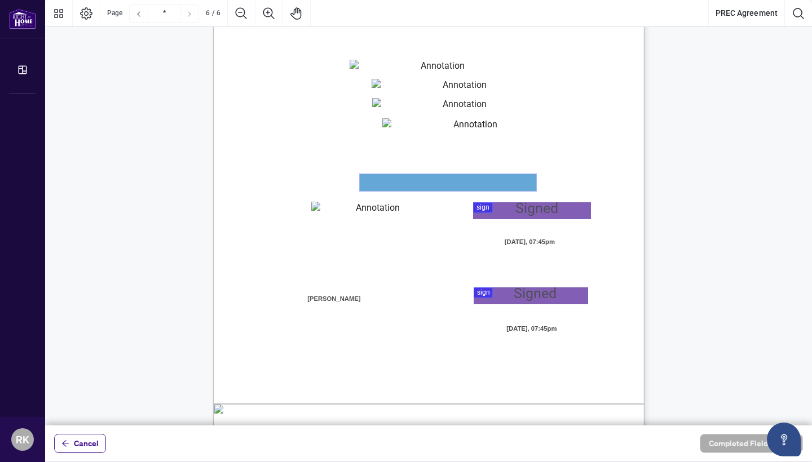
click at [378, 178] on textarea "01JYSHYNEACR0NBPJSV81DSDDK" at bounding box center [448, 182] width 176 height 17
click at [378, 181] on textarea "01JYSHYNEACR0NBPJSV81DSDDK" at bounding box center [448, 182] width 176 height 17
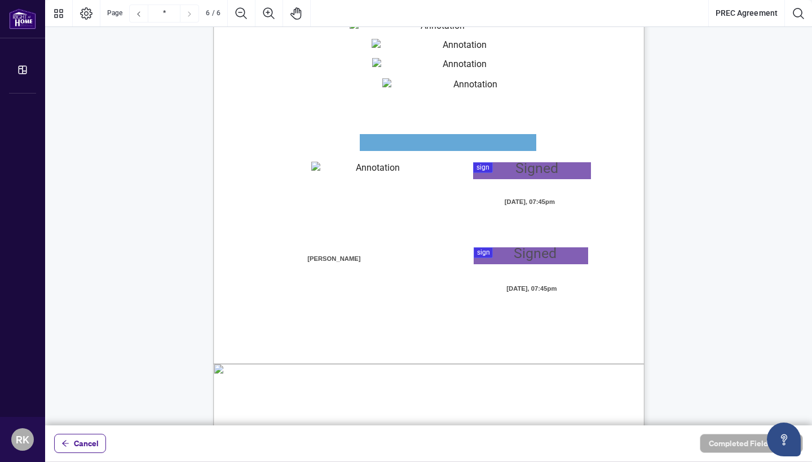
click at [489, 52] on textarea "01JYSHX6MB3BJWDTNTZMKK4E7P" at bounding box center [459, 47] width 176 height 17
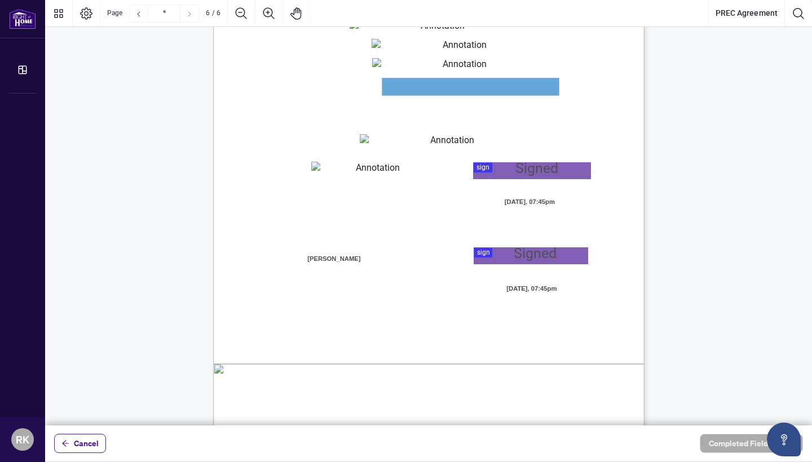
click at [455, 86] on textarea "01JYSHXXVB6SG4HCE16G18AH5M" at bounding box center [470, 86] width 176 height 17
click at [454, 86] on textarea "01JYSHXXVB6SG4HCE16G18AH5M" at bounding box center [470, 86] width 176 height 17
click at [451, 67] on textarea "01JYSHXDBAMGRKMBEMXKCGVWRD" at bounding box center [460, 66] width 176 height 17
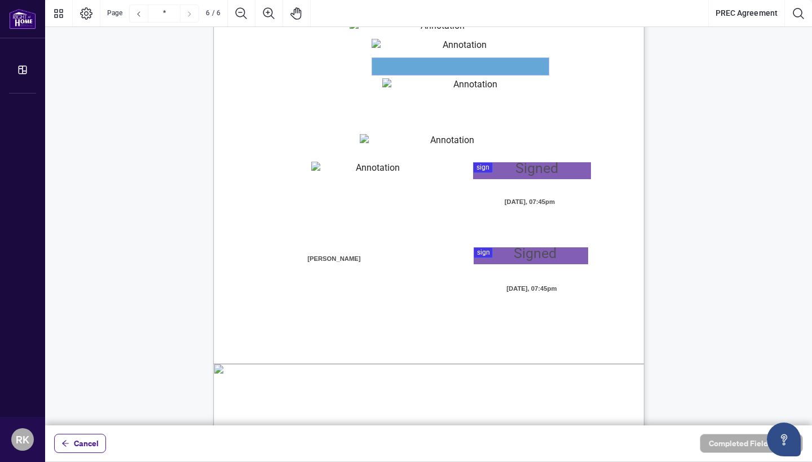
click at [451, 67] on textarea "01JYSHXDBAMGRKMBEMXKCGVWRD" at bounding box center [460, 66] width 176 height 17
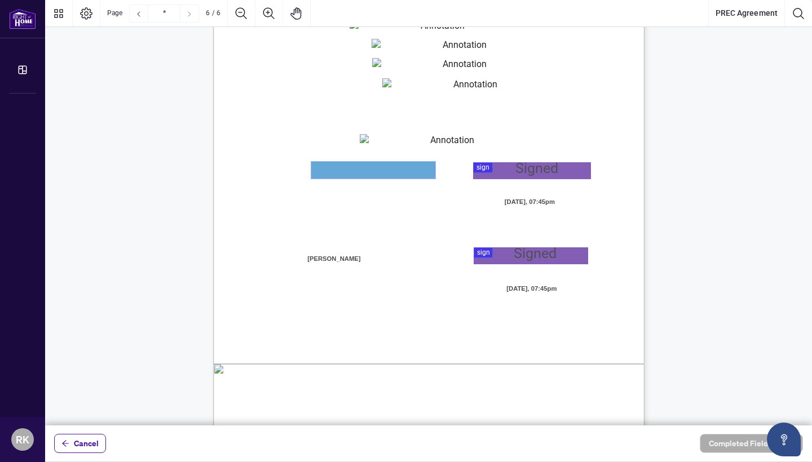
click at [406, 170] on textarea "01JYSHYV42SNBD9E2VPW4EQ4M7" at bounding box center [373, 170] width 124 height 17
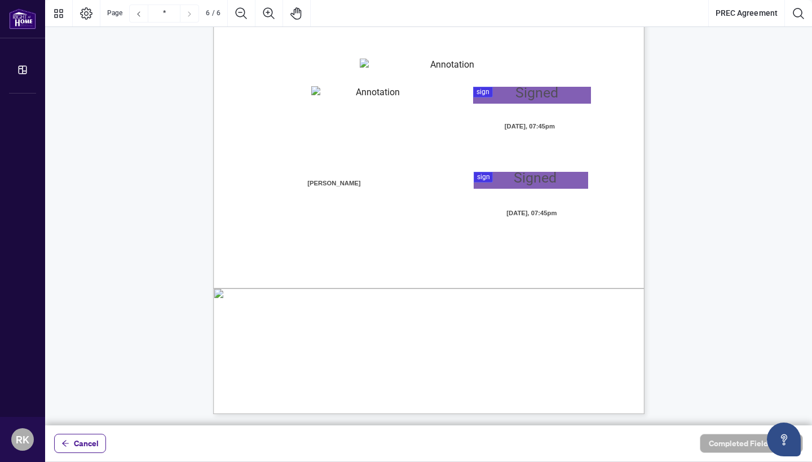
click at [630, 392] on span "6" at bounding box center [629, 397] width 5 height 14
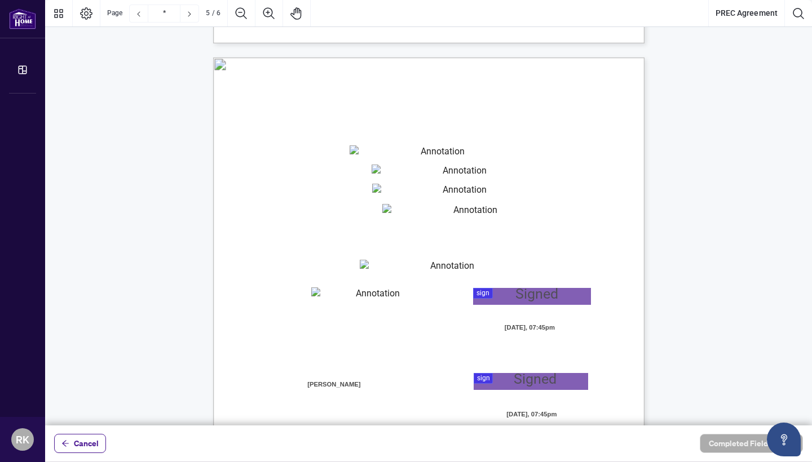
type input "*"
